Goal: Navigation & Orientation: Find specific page/section

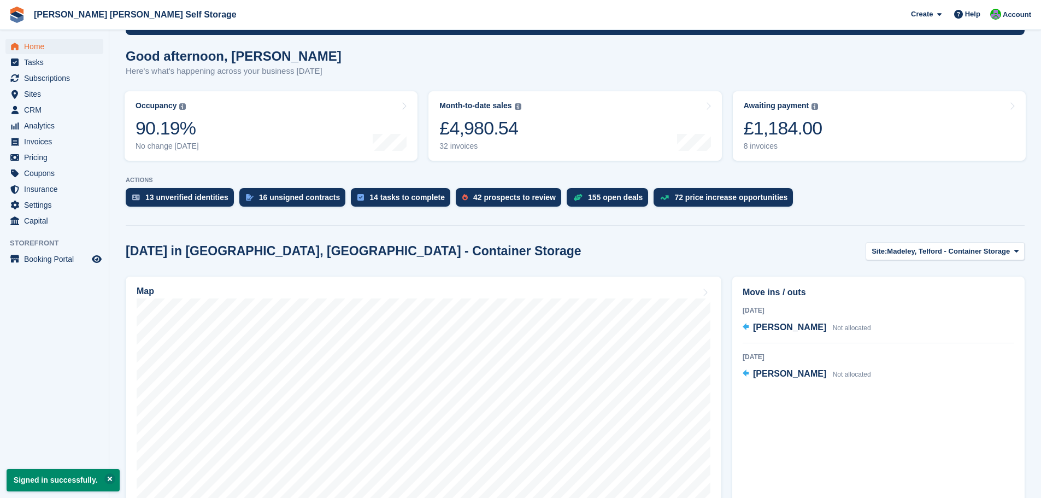
scroll to position [125, 0]
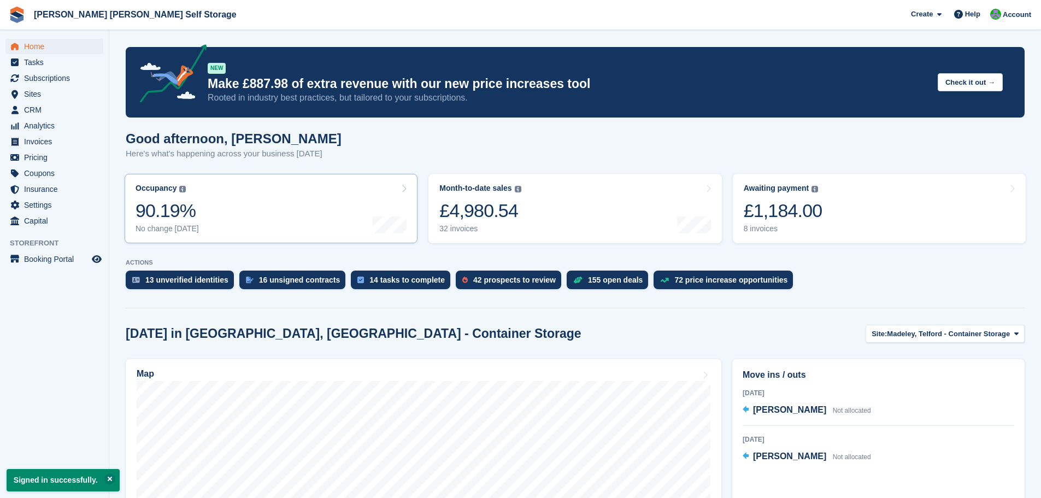
scroll to position [125, 0]
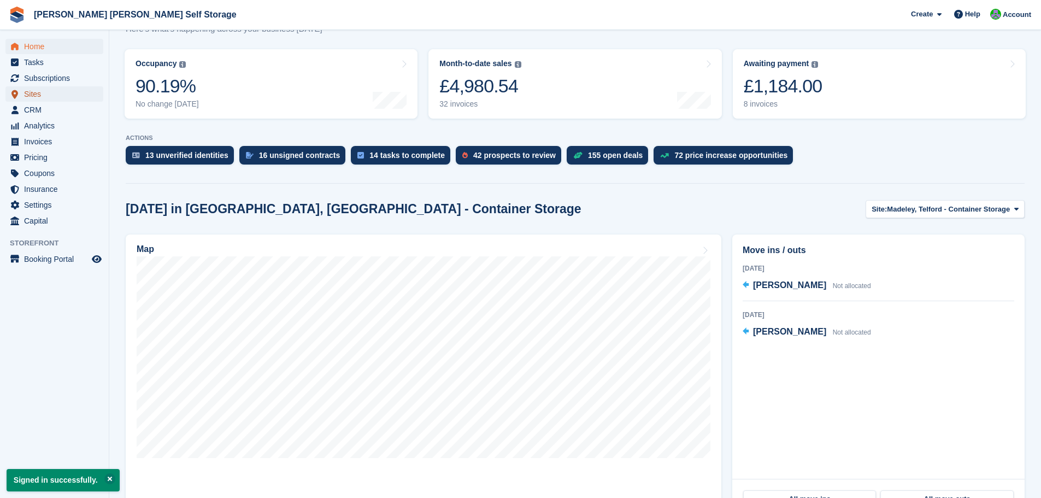
click at [37, 94] on span "Sites" at bounding box center [57, 93] width 66 height 15
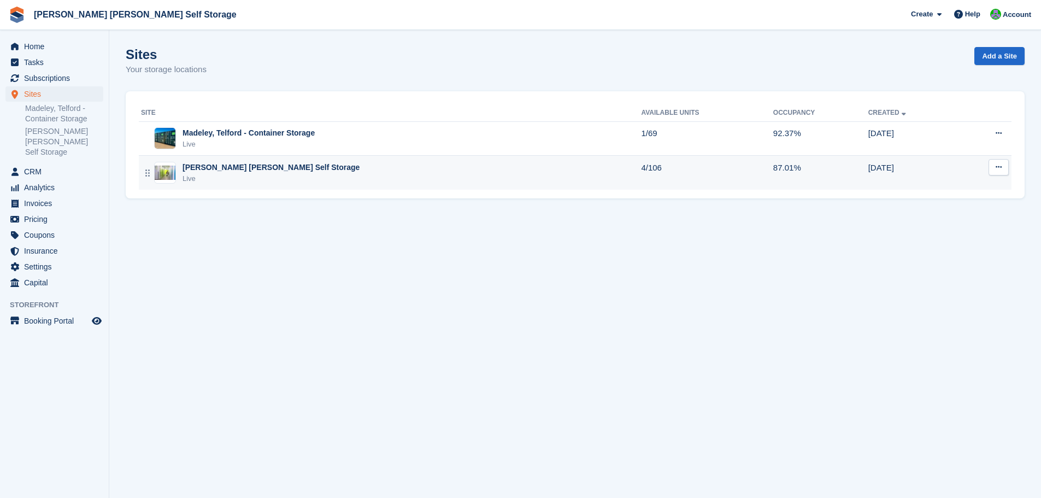
click at [267, 169] on div "[PERSON_NAME] [PERSON_NAME] Self Storage" at bounding box center [271, 167] width 177 height 11
